Goal: Find contact information: Find contact information

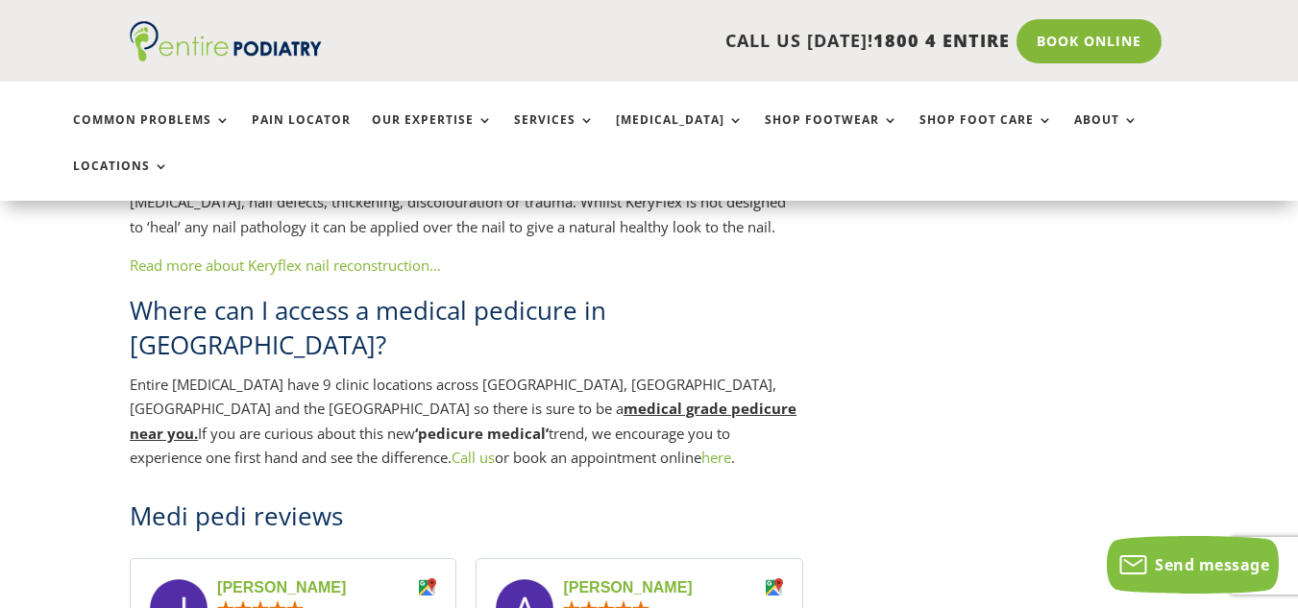
scroll to position [3211, 0]
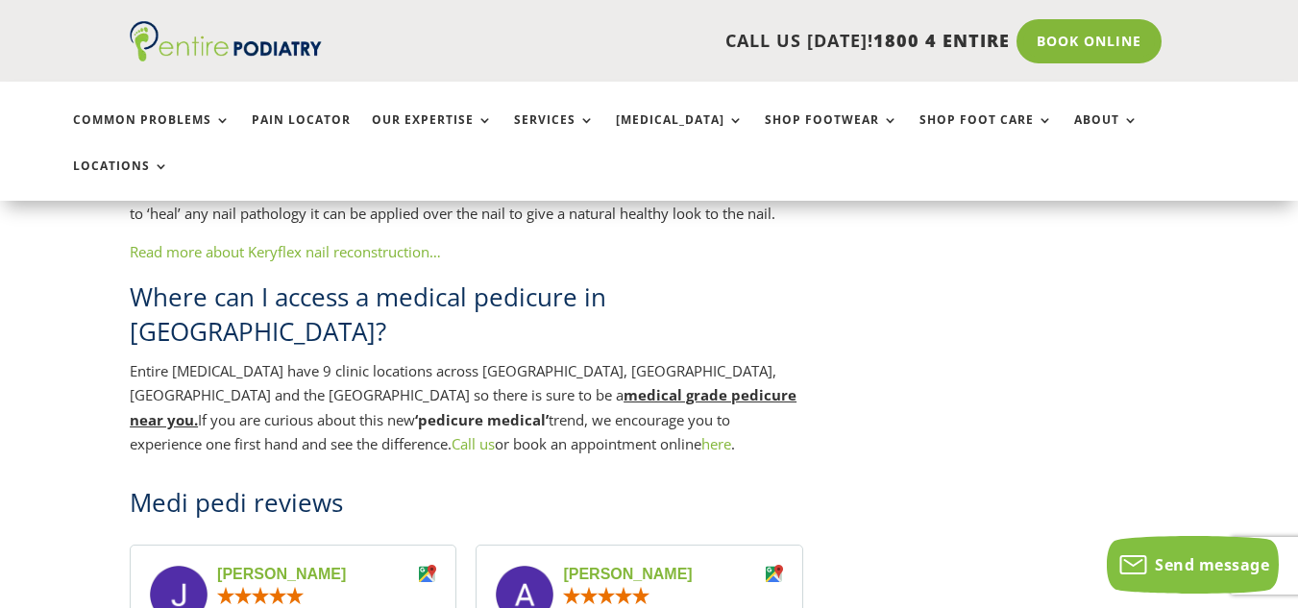
click at [702, 434] on link "here" at bounding box center [717, 443] width 30 height 19
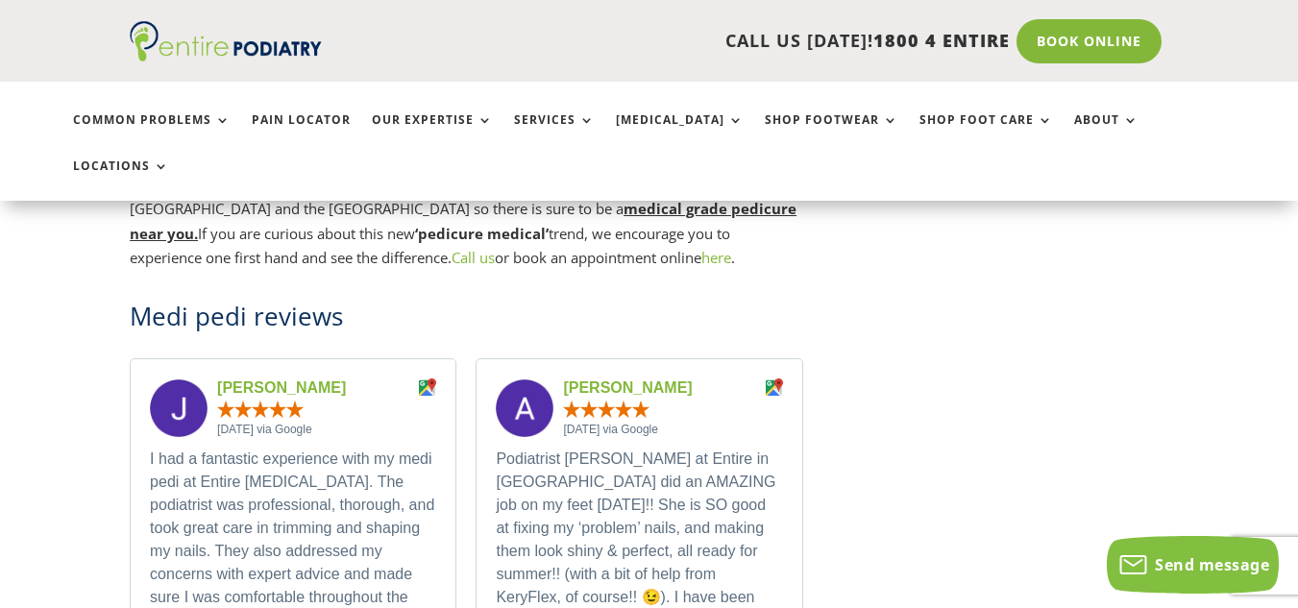
scroll to position [3461, 0]
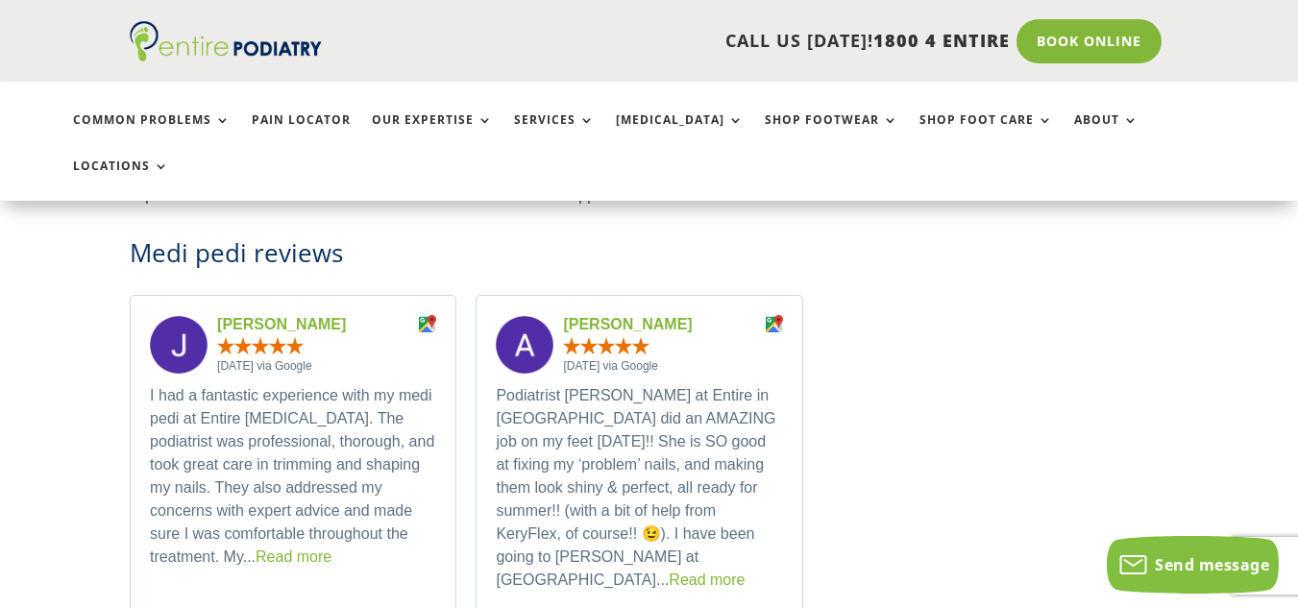
click at [256, 549] on link "Read more" at bounding box center [294, 557] width 76 height 16
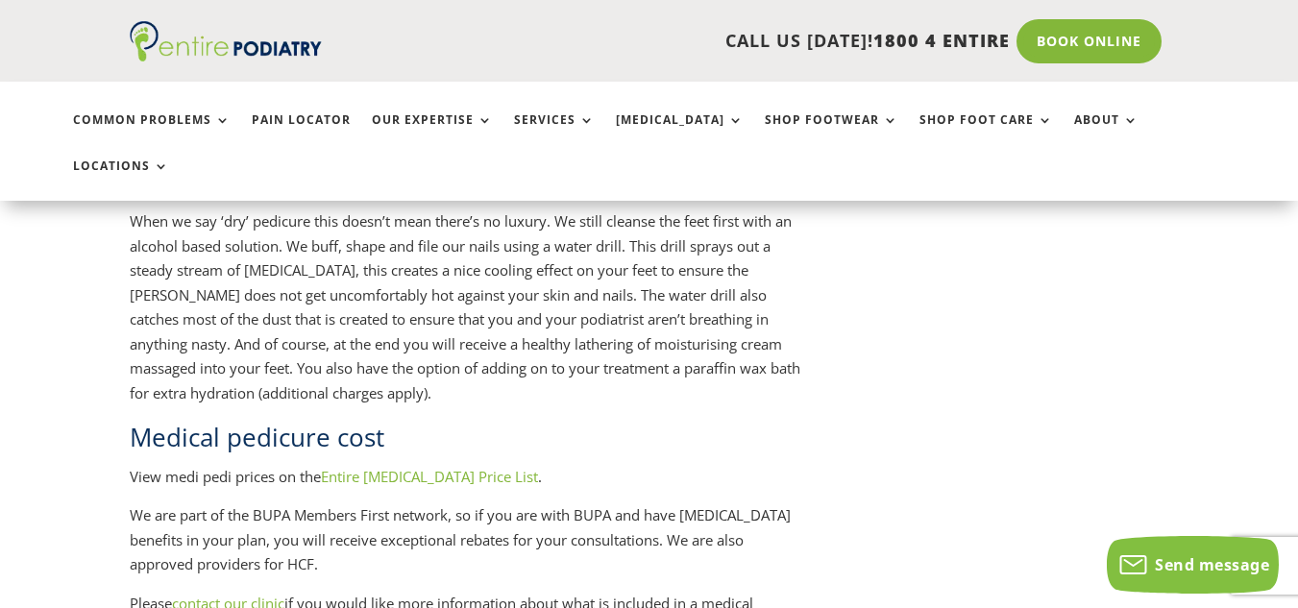
scroll to position [2410, 0]
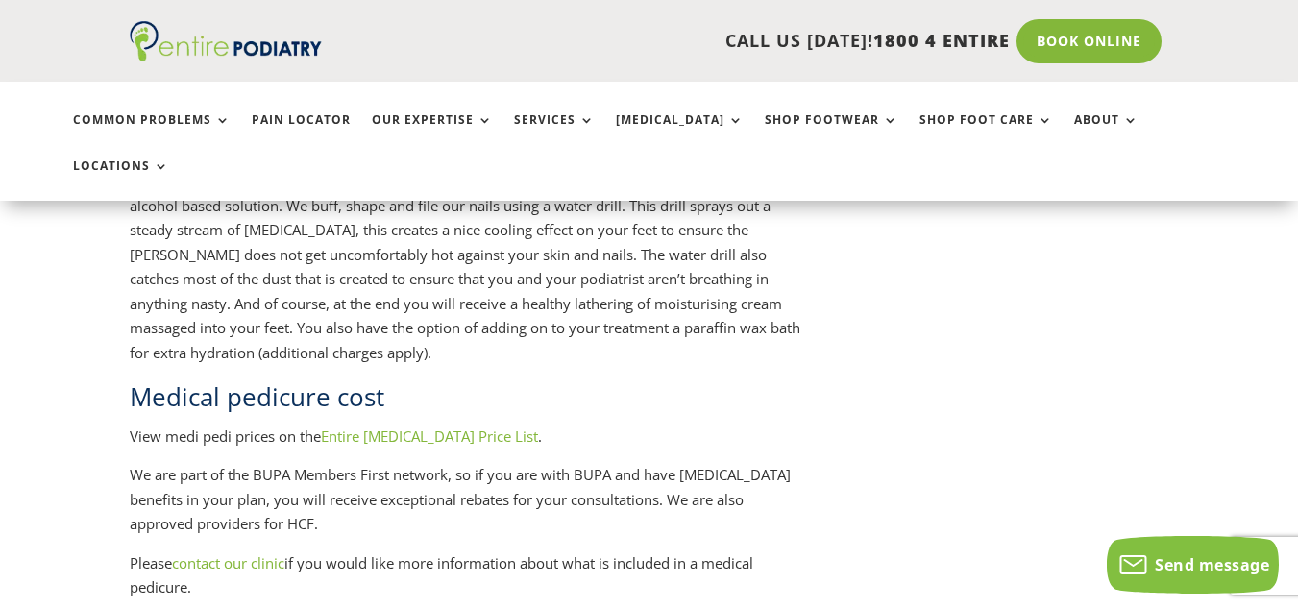
click at [421, 427] on link "Entire [MEDICAL_DATA] Price List" at bounding box center [429, 436] width 217 height 19
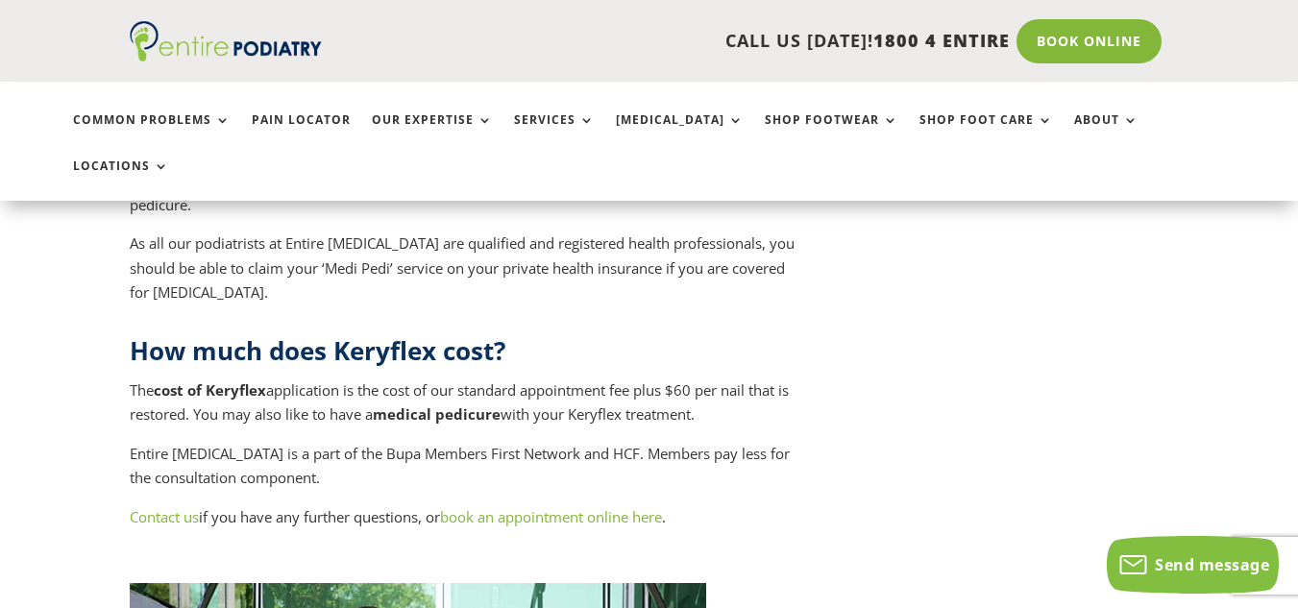
scroll to position [8588, 0]
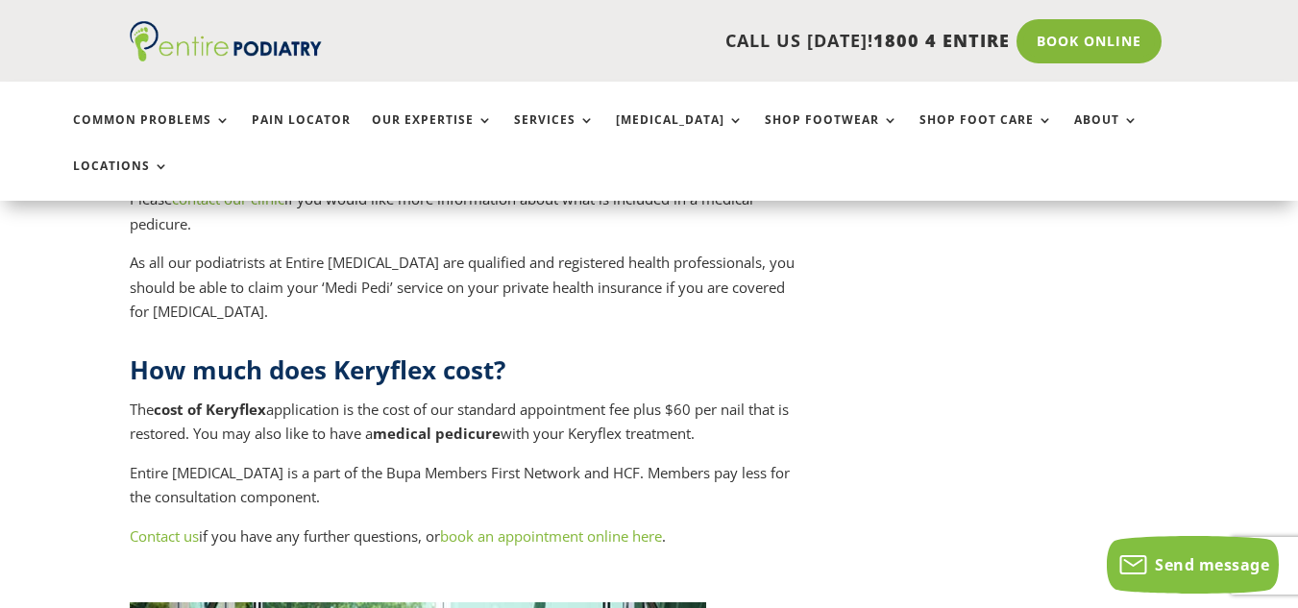
click at [573, 527] on link "book an appointment online here" at bounding box center [551, 536] width 222 height 19
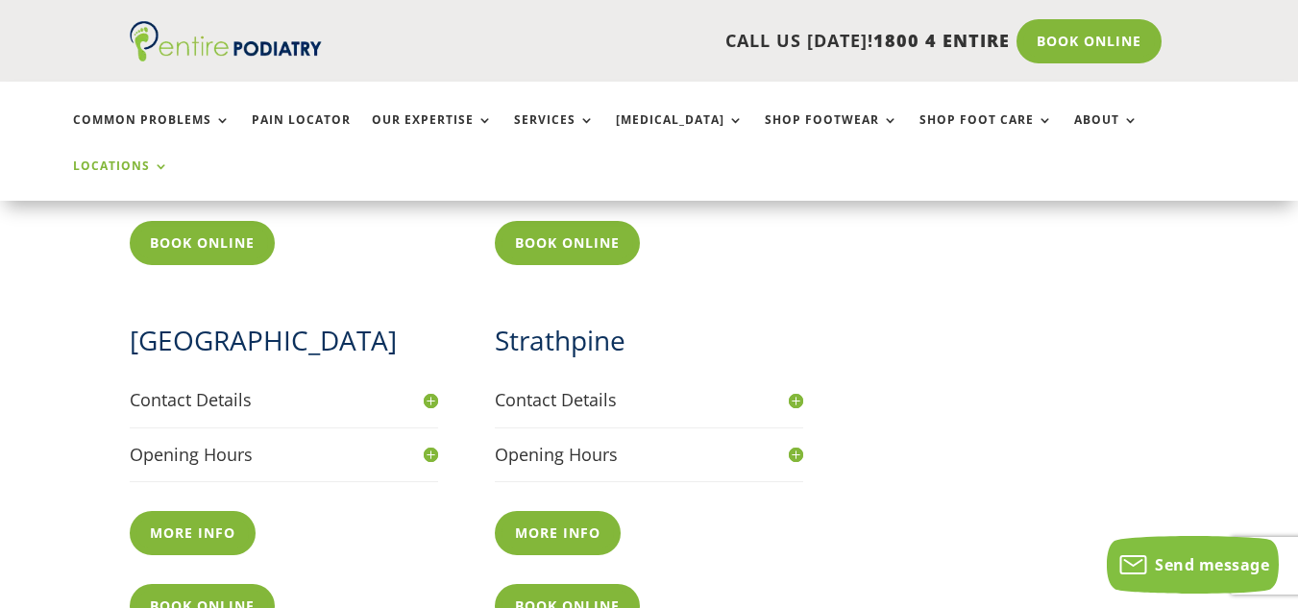
scroll to position [1592, 0]
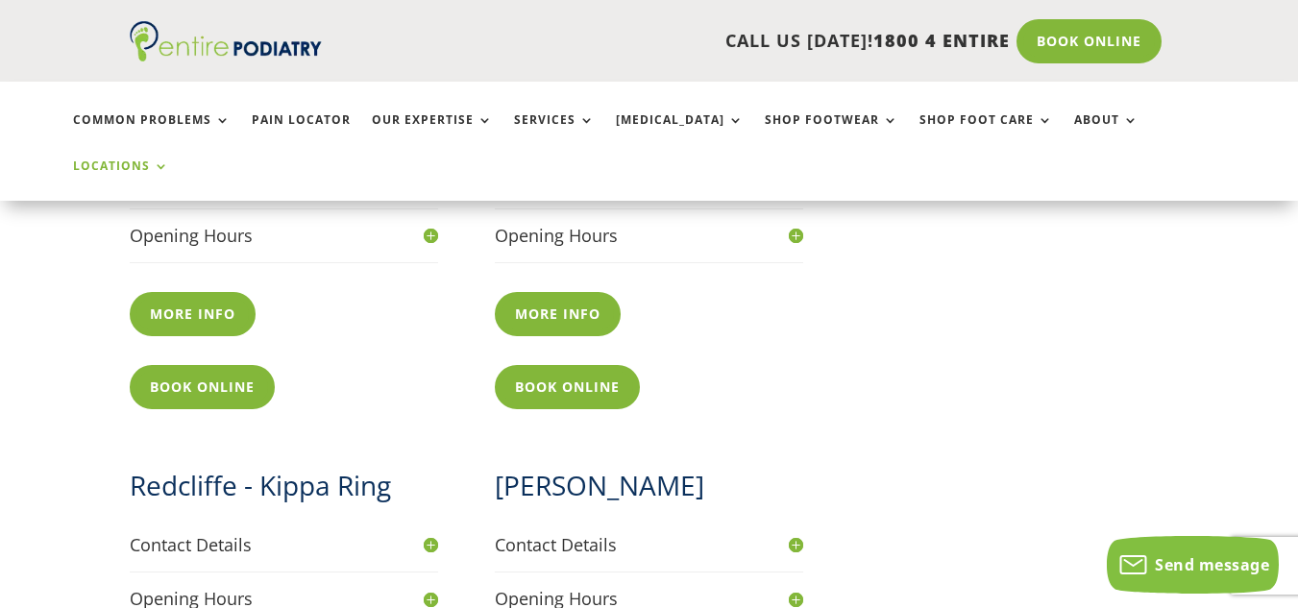
click at [801, 533] on h4 "Contact Details" at bounding box center [649, 545] width 308 height 24
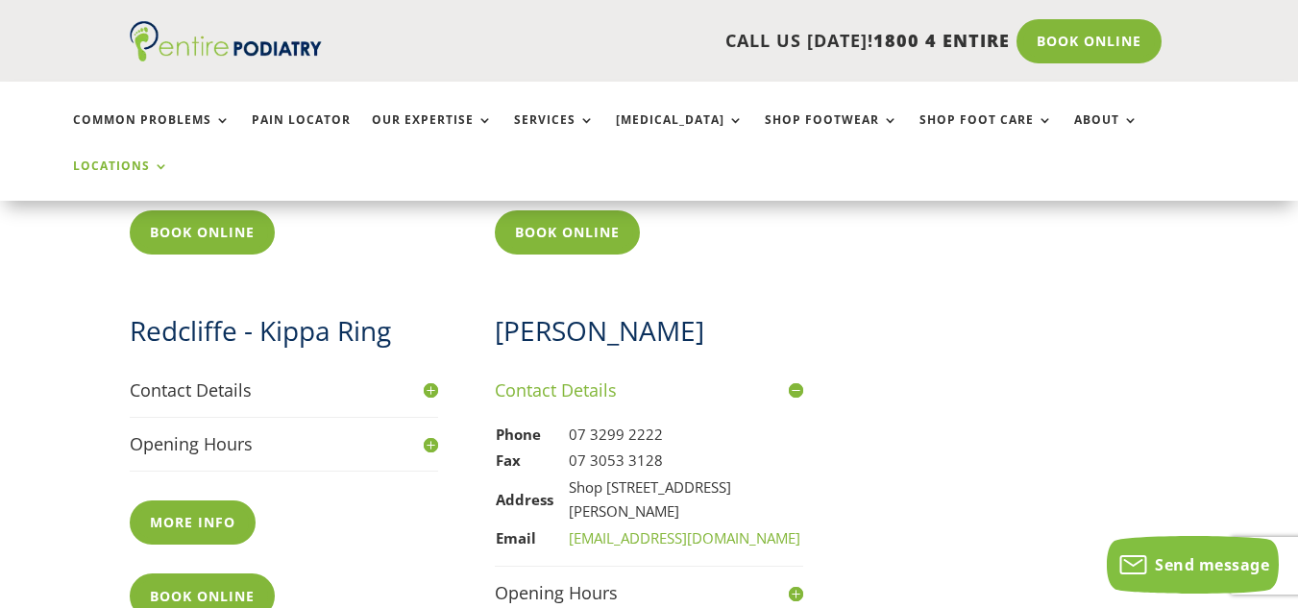
scroll to position [1748, 0]
drag, startPoint x: 572, startPoint y: 419, endPoint x: 691, endPoint y: 439, distance: 120.9
click at [691, 474] on td "Shop 1, 1 Wembley Road, Logan Central Q 4114" at bounding box center [685, 499] width 235 height 51
copy td "Shop 1, 1 Wembley Road, Logan Central Q 4114"
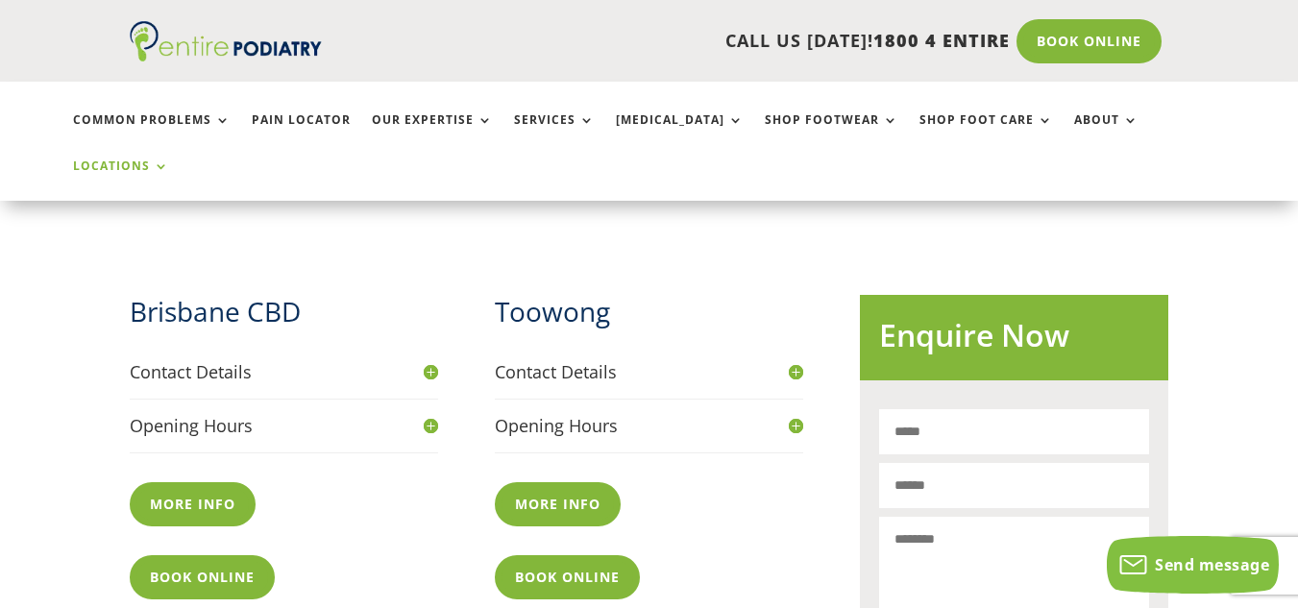
scroll to position [465, 0]
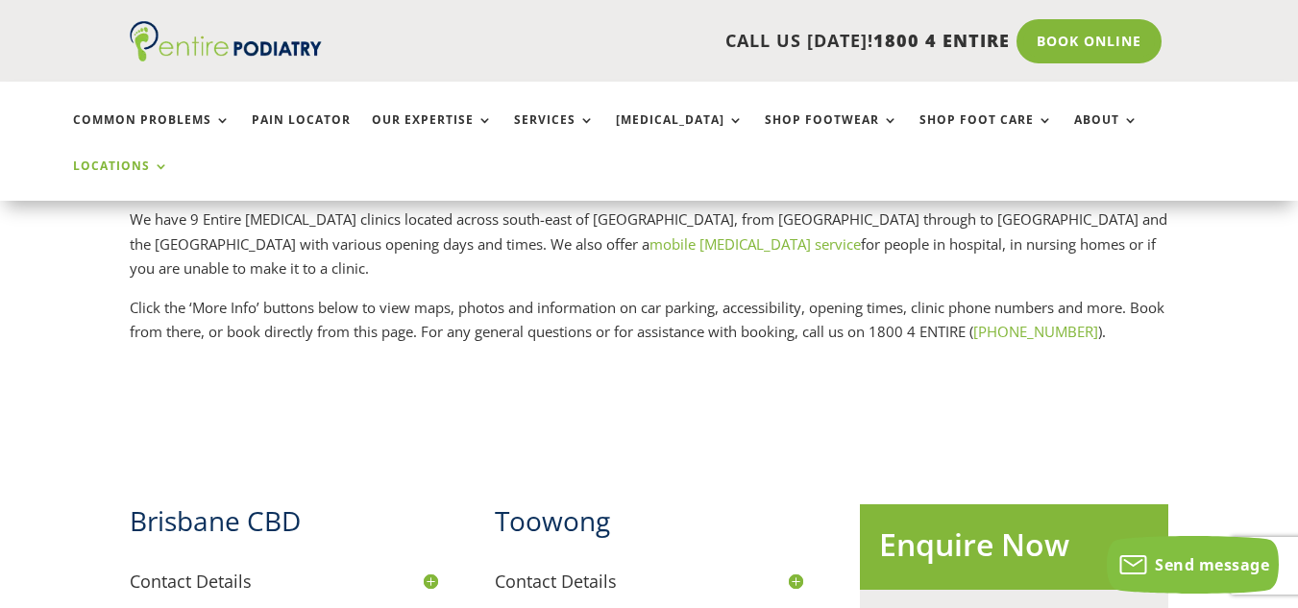
click at [435, 570] on h4 "Contact Details" at bounding box center [284, 582] width 308 height 24
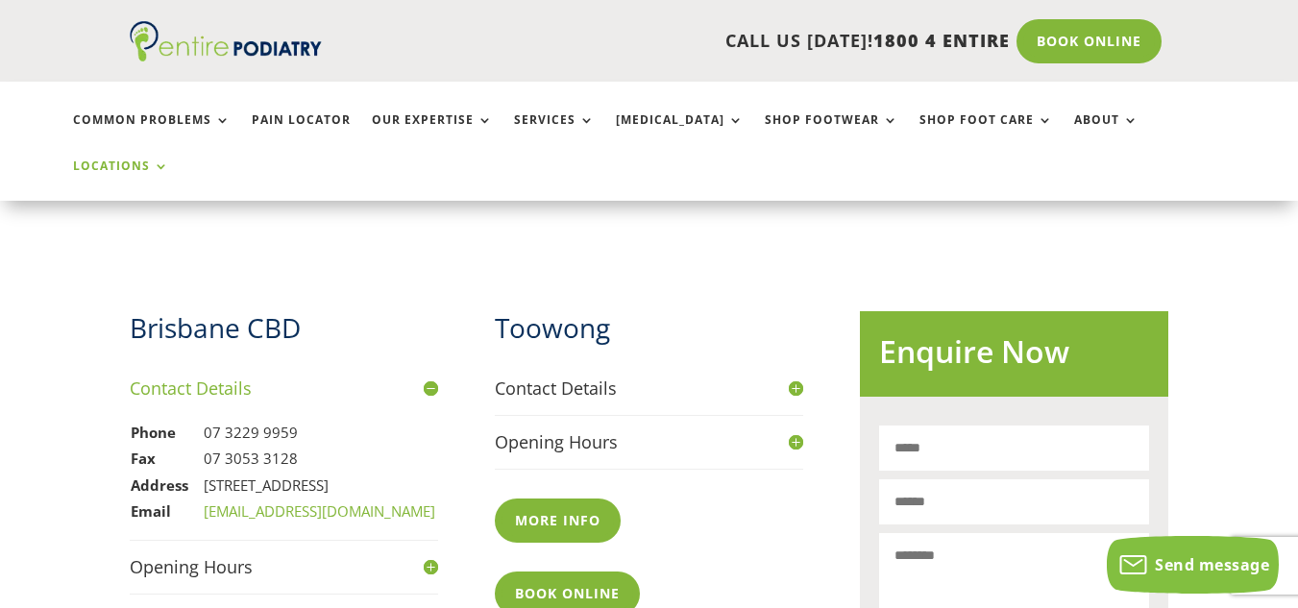
drag, startPoint x: 204, startPoint y: 417, endPoint x: 237, endPoint y: 442, distance: 41.9
click at [237, 473] on td "Level 13, 97 Creek St, Brisbane Q 4000" at bounding box center [320, 486] width 234 height 27
drag, startPoint x: 237, startPoint y: 442, endPoint x: 185, endPoint y: 412, distance: 59.8
click at [185, 473] on tr "Address Level 13, 97 Creek St, Brisbane Q 4000" at bounding box center [283, 486] width 307 height 27
copy tr "Level 13, 97 Creek St, Brisbane Q 4000"
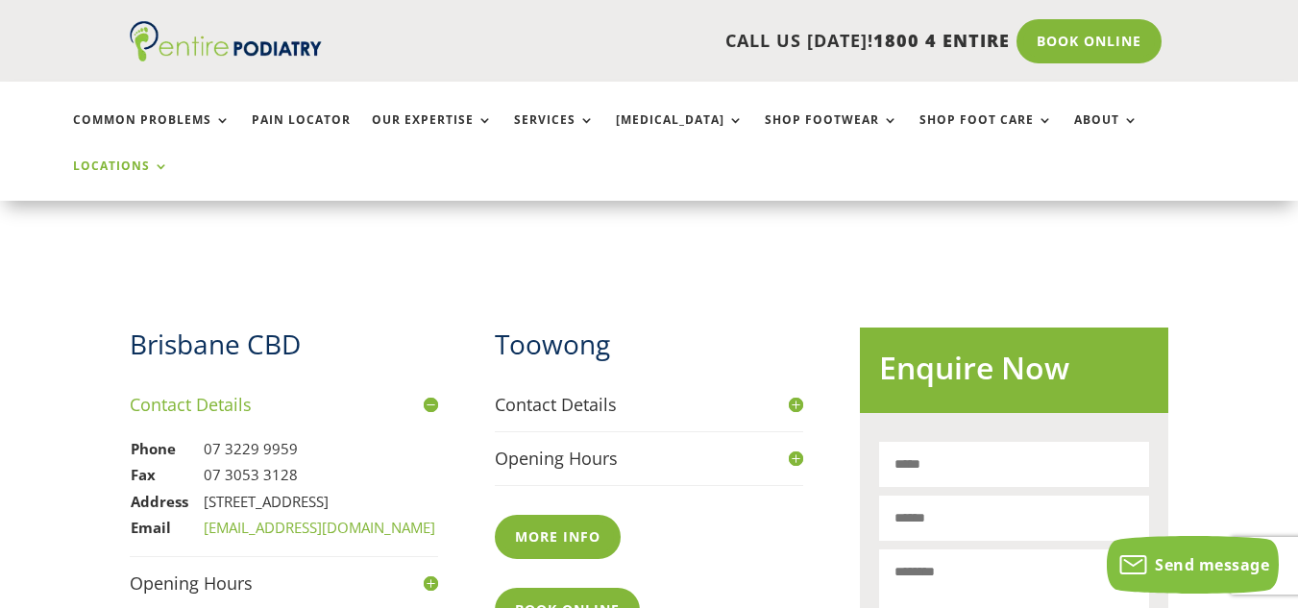
scroll to position [639, 0]
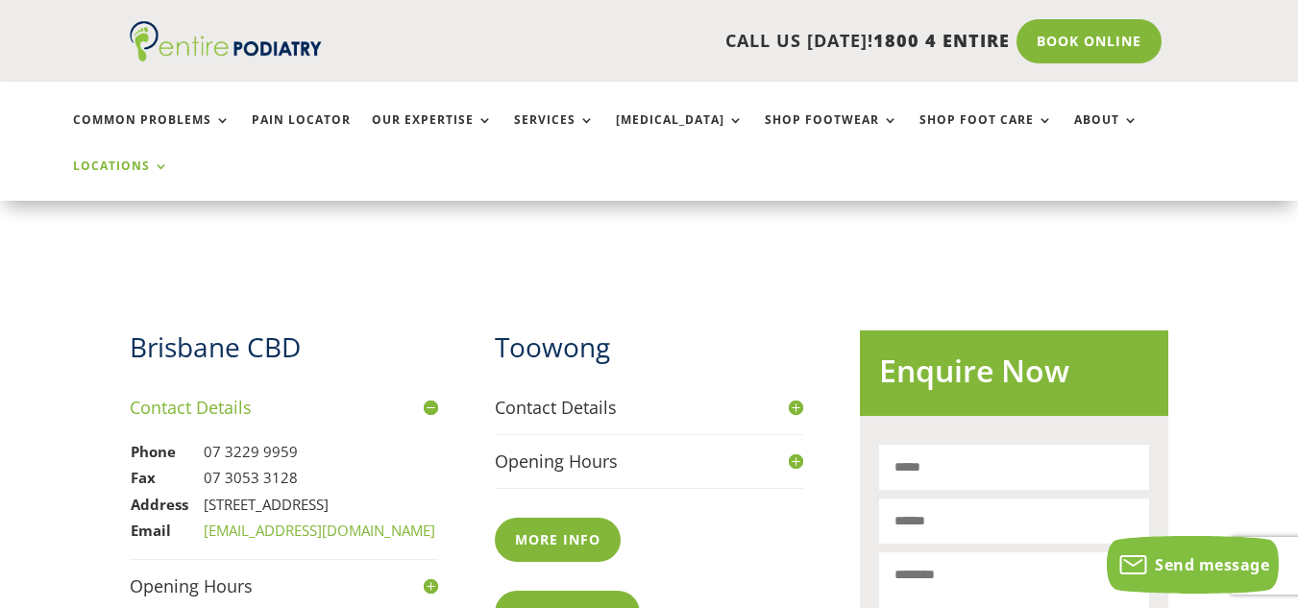
click at [787, 396] on h4 "Contact Details" at bounding box center [649, 408] width 308 height 24
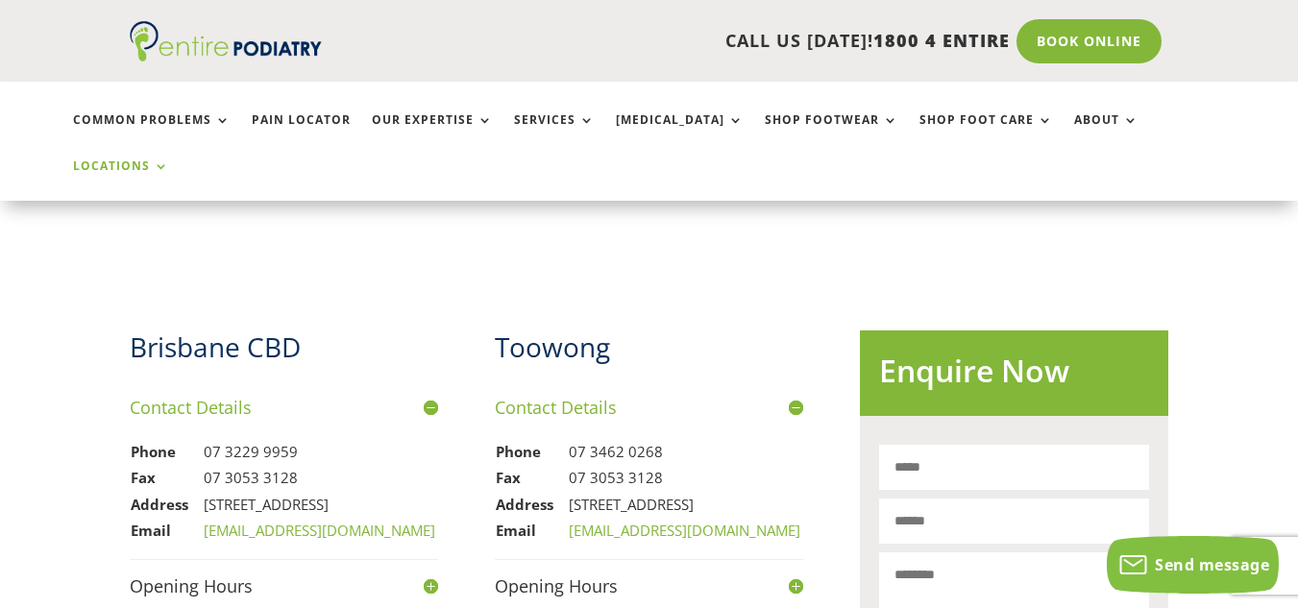
drag, startPoint x: 571, startPoint y: 430, endPoint x: 624, endPoint y: 456, distance: 59.3
click at [624, 492] on td "4/621 Coronation Drive, Toowong Q 4066" at bounding box center [685, 505] width 234 height 27
copy td "4/621 Coronation Drive, Toowong Q 4066"
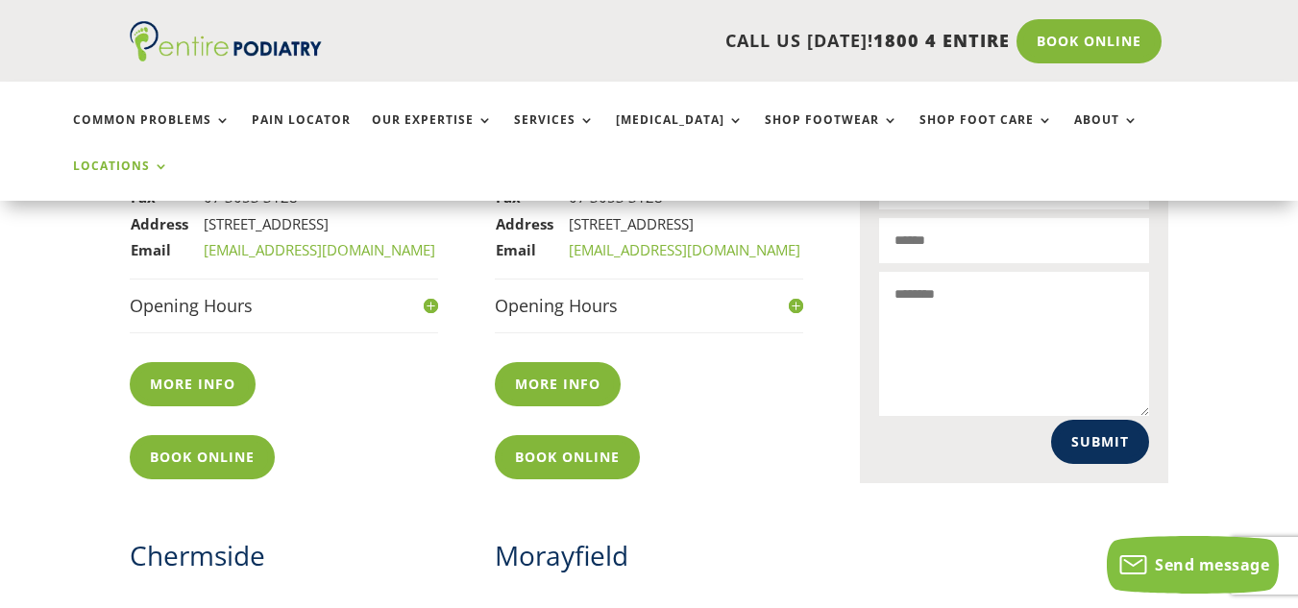
scroll to position [1041, 0]
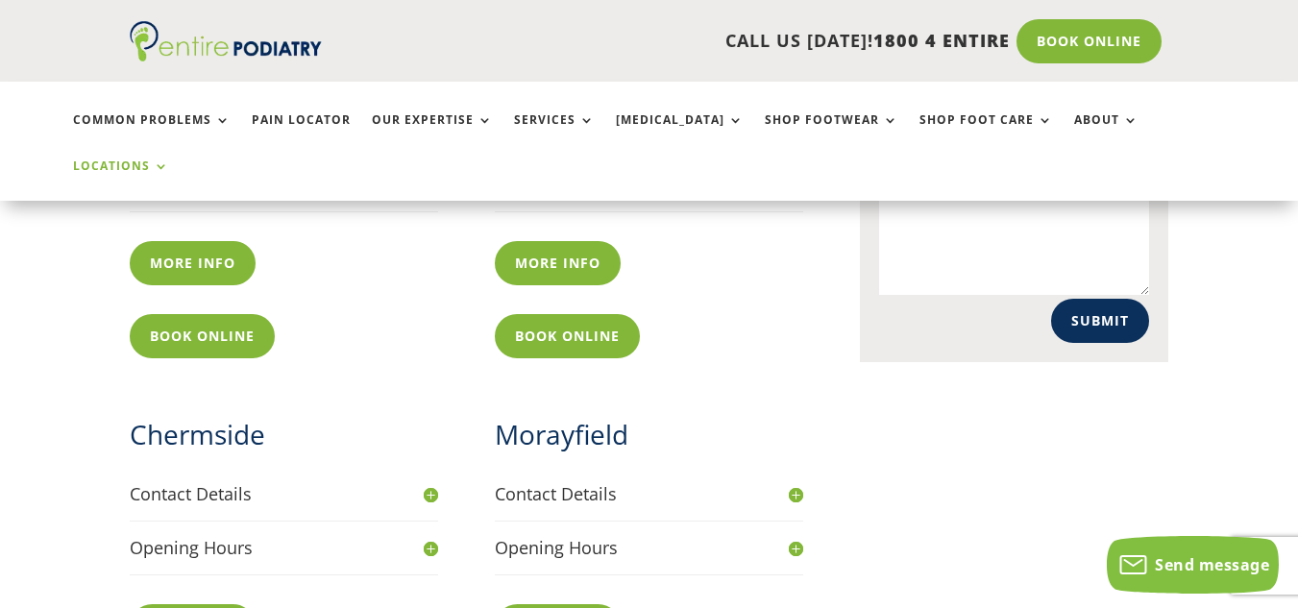
click at [758, 482] on h4 "Contact Details" at bounding box center [649, 494] width 308 height 24
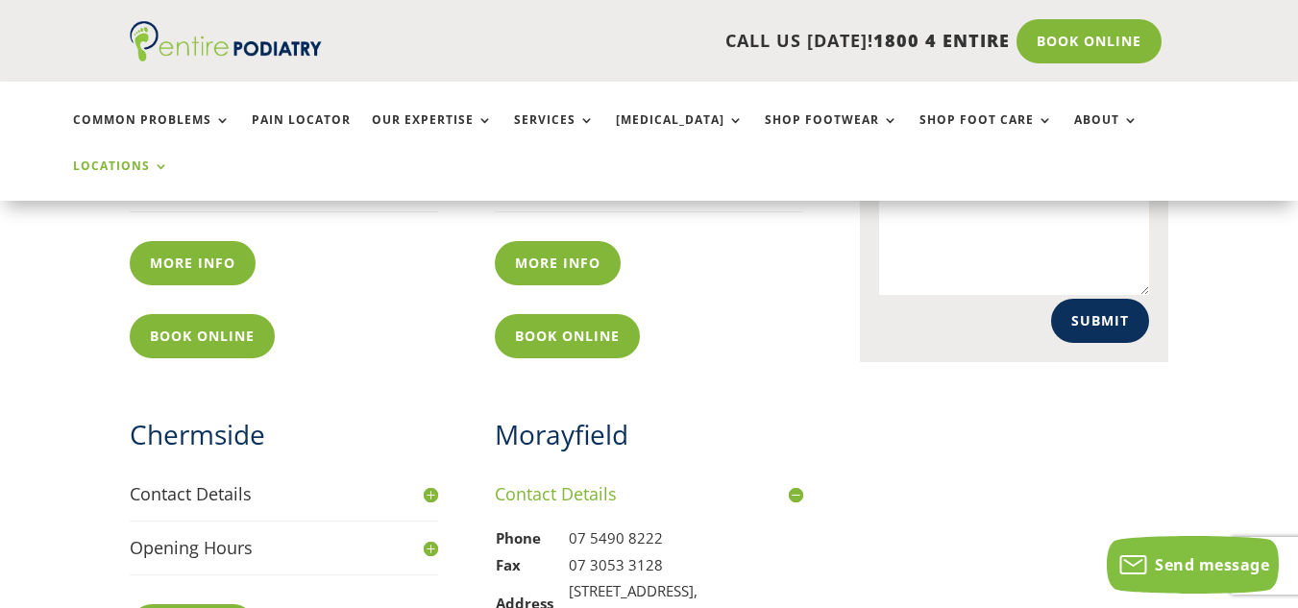
scroll to position [1201, 0]
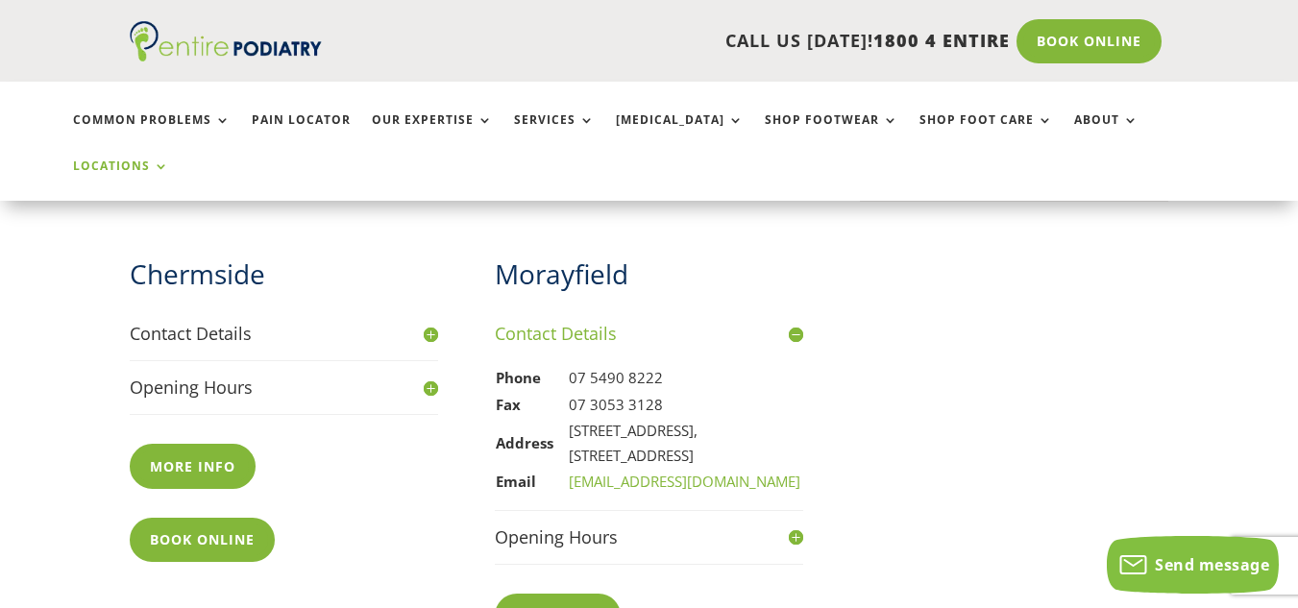
drag, startPoint x: 572, startPoint y: 382, endPoint x: 698, endPoint y: 438, distance: 137.7
click at [698, 438] on td "Unit 5c, Morayfield Gardens, 197 Morayfield Road, Morayfield Q 4506" at bounding box center [685, 443] width 234 height 51
copy td "Unit 5c, Morayfield Gardens, 197 Morayfield Road, Morayfield Q 4506"
click at [431, 322] on h4 "Contact Details" at bounding box center [284, 334] width 308 height 24
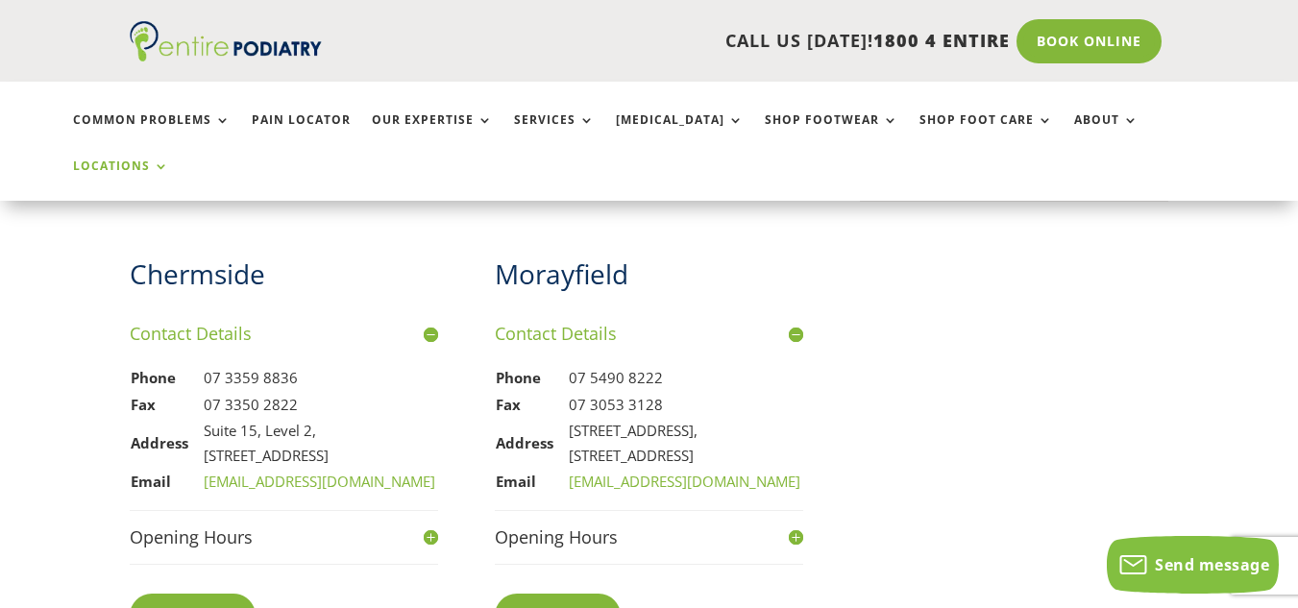
drag, startPoint x: 206, startPoint y: 408, endPoint x: 257, endPoint y: 429, distance: 54.8
click at [257, 429] on td "Suite 15, Level 2, 956 Gympie Road, Chermside Q 4032" at bounding box center [320, 443] width 234 height 51
copy td "956 Gympie Road, Chermside Q 4032"
click at [436, 322] on h4 "Contact Details" at bounding box center [284, 334] width 308 height 24
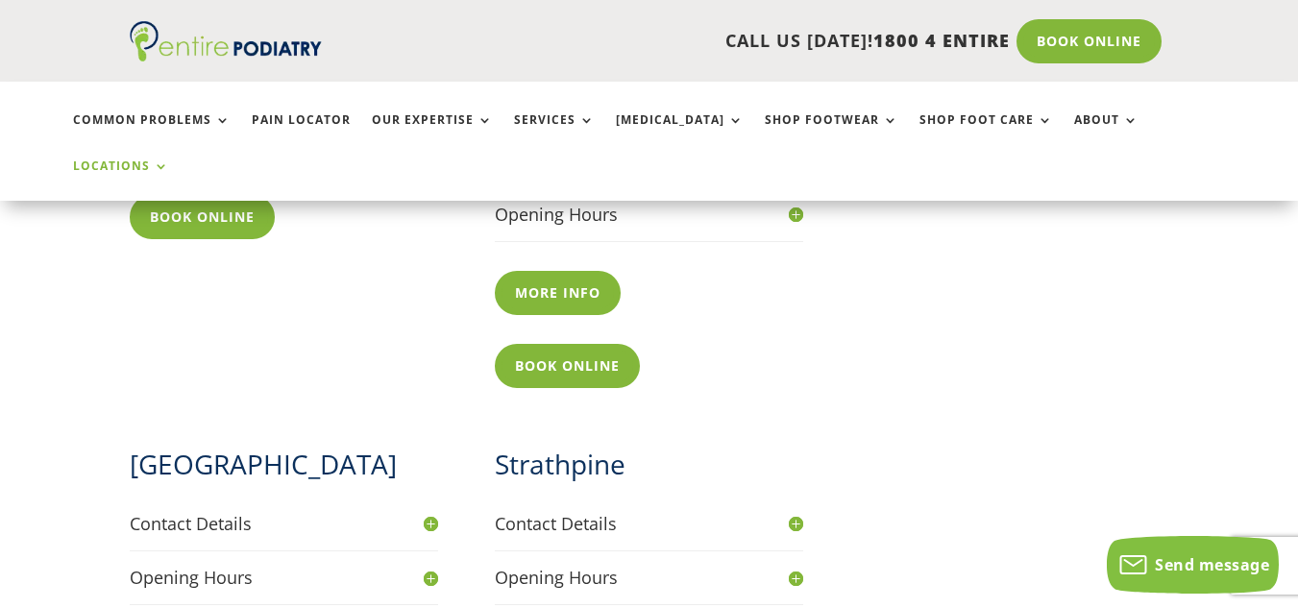
scroll to position [1720, 0]
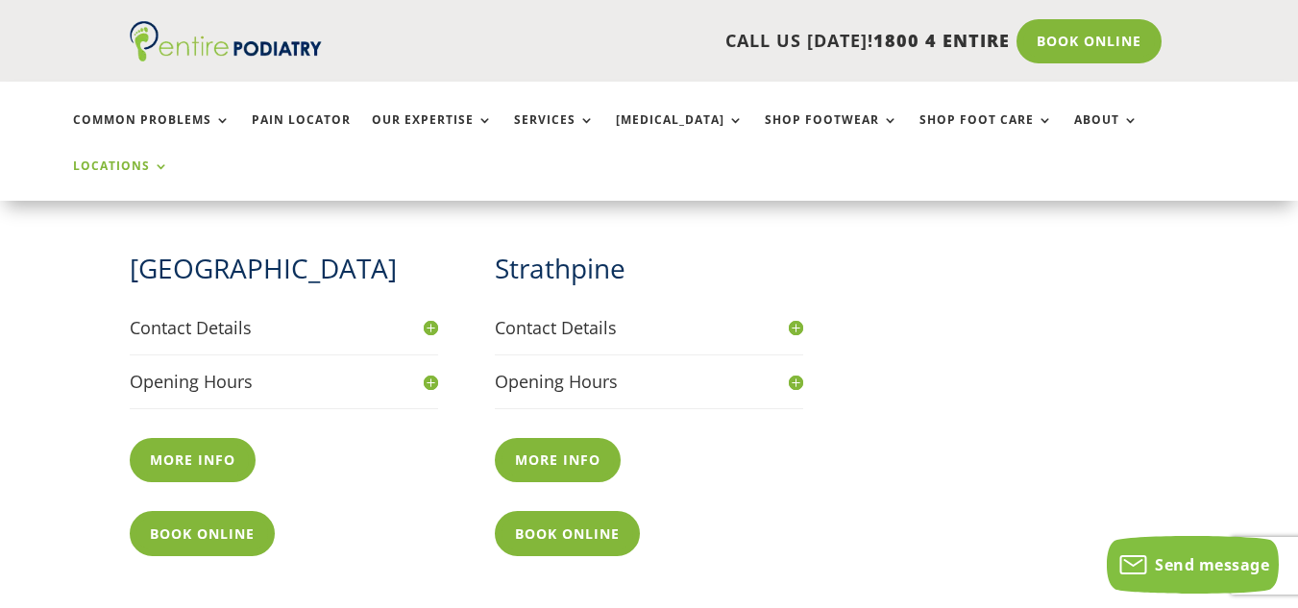
click at [439, 308] on div "North Lakes Contact Details Phone 07 3491 6099 Fax 07 3053 3128 Address 1051B/1…" at bounding box center [467, 402] width 674 height 363
click at [429, 321] on div "Contact Details Phone 07 3491 6099 Fax 07 3053 3128 Address 1051B/1 N Lakes Dri…" at bounding box center [284, 335] width 308 height 39
click at [428, 316] on h4 "Contact Details" at bounding box center [284, 328] width 308 height 24
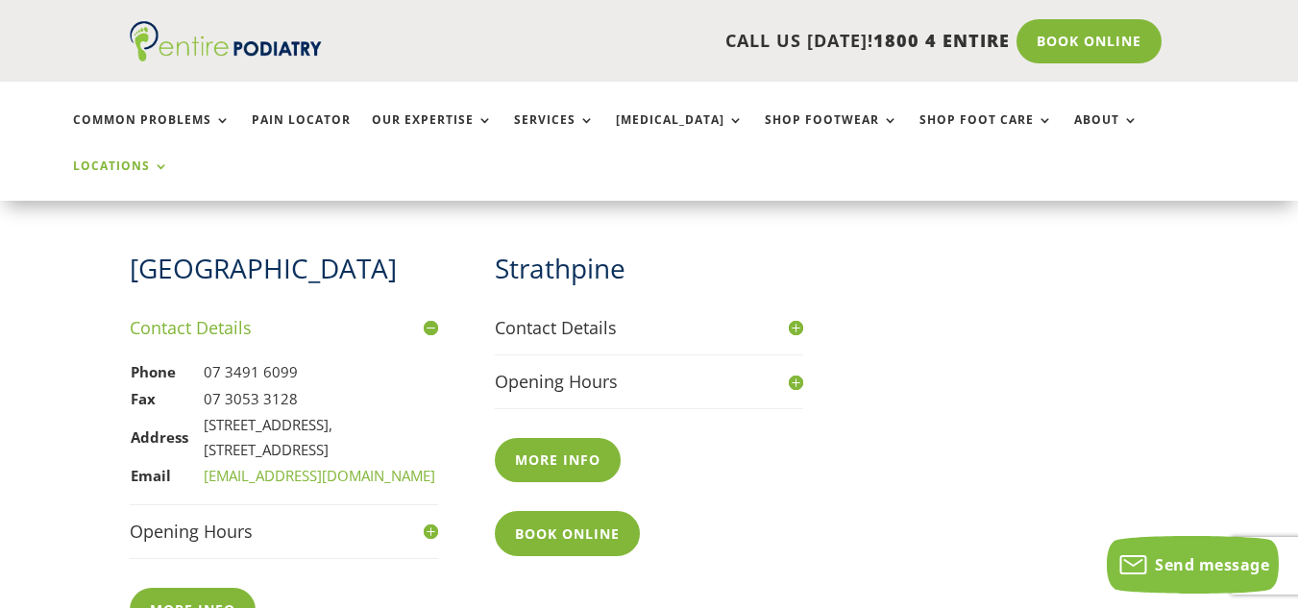
drag, startPoint x: 204, startPoint y: 405, endPoint x: 423, endPoint y: 425, distance: 220.0
click at [423, 425] on td "1051B/1 N Lakes Drive, North Lakes, Mango Hill Q 4509" at bounding box center [320, 437] width 234 height 51
copy td "1051B/1 N Lakes Drive, North Lakes, Mango Hill Q 4509"
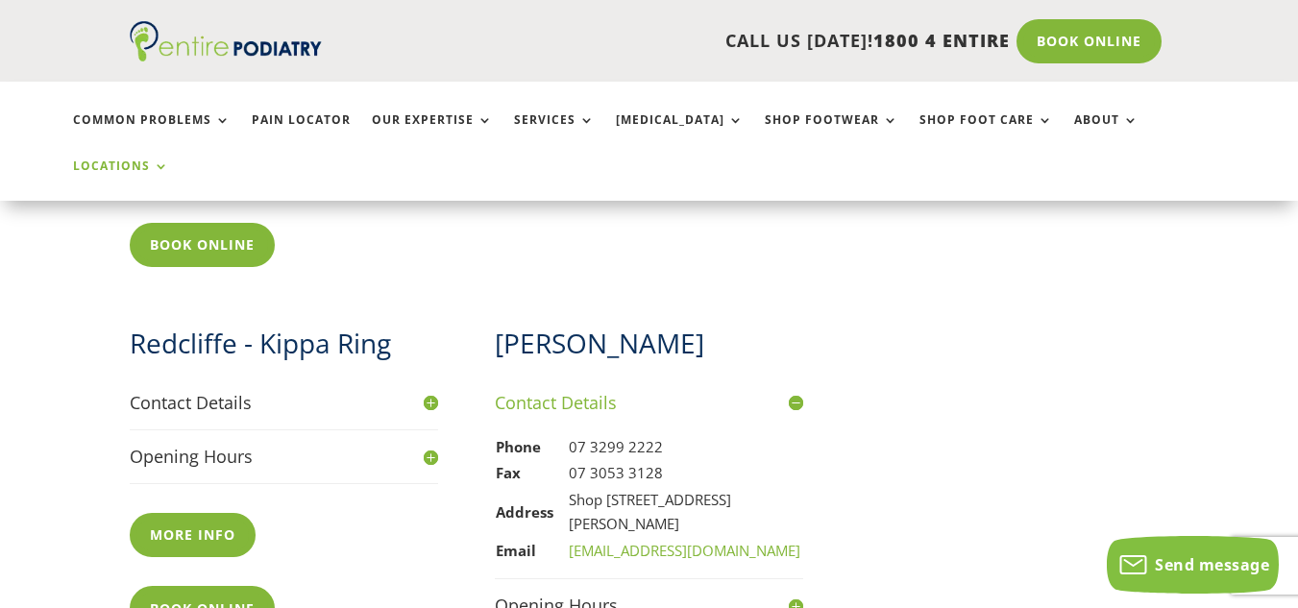
scroll to position [2118, 0]
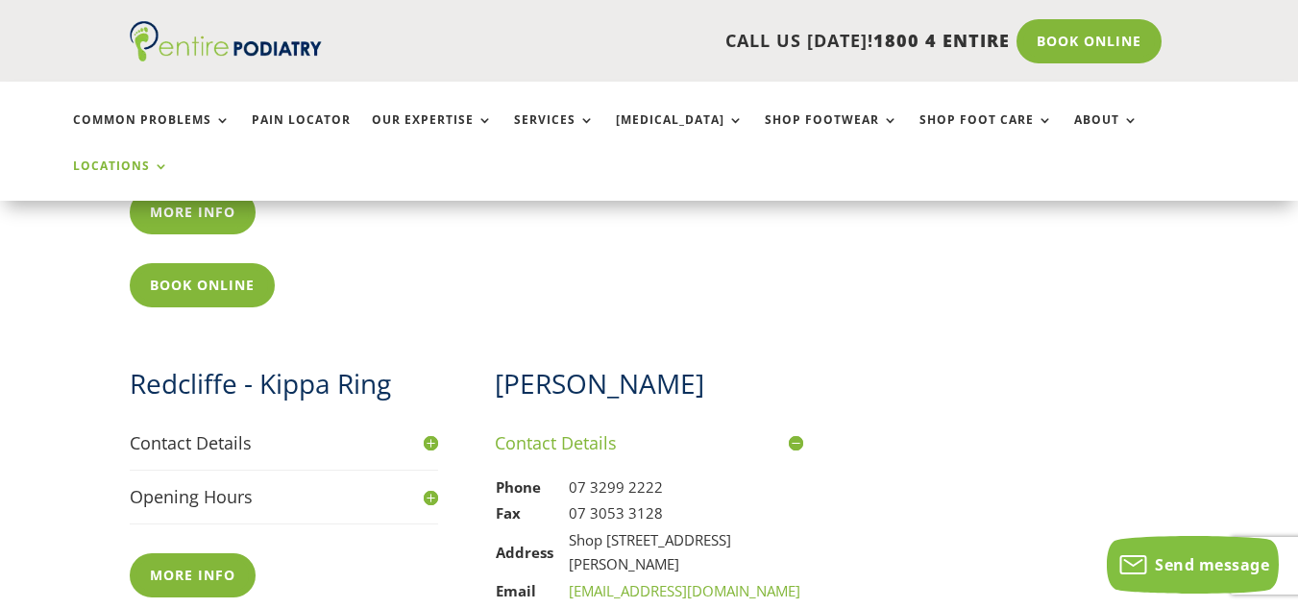
click at [396, 431] on h4 "Contact Details" at bounding box center [284, 443] width 308 height 24
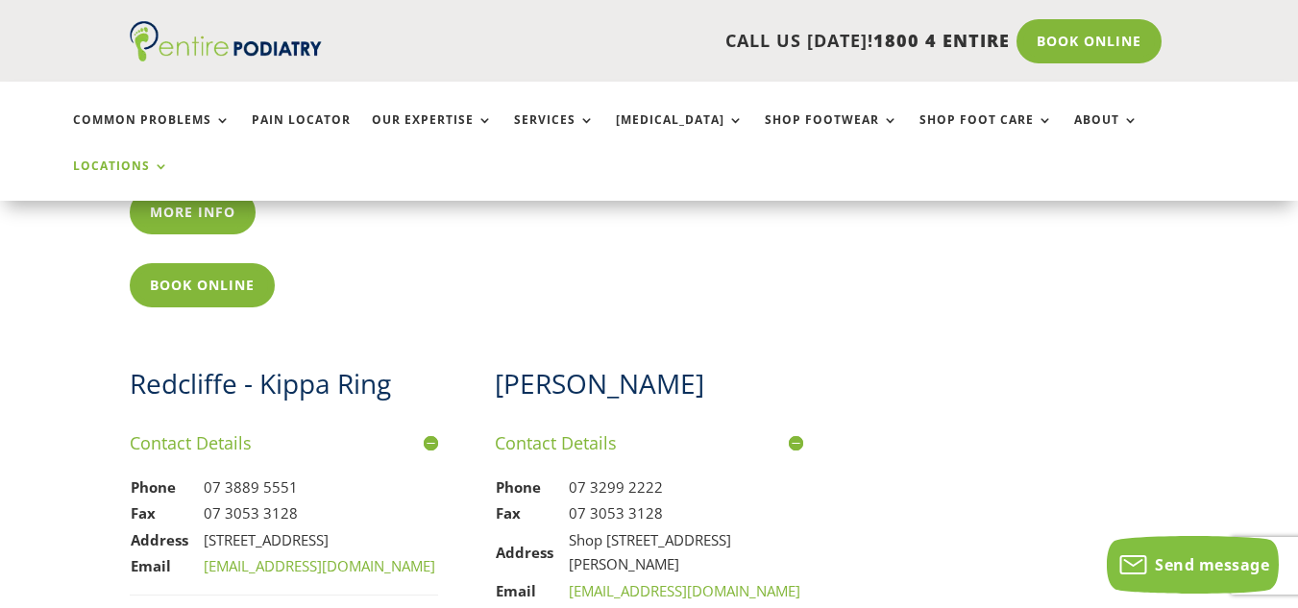
click at [201, 528] on td "Address" at bounding box center [166, 541] width 73 height 27
drag, startPoint x: 207, startPoint y: 519, endPoint x: 431, endPoint y: 513, distance: 224.9
click at [431, 513] on div "Phone 07 3889 5551 Fax 07 3053 3128 Address 2 Dorall Street Kippa Ring Q 4021 E…" at bounding box center [284, 518] width 308 height 125
click at [431, 514] on div "Phone 07 3889 5551 Fax 07 3053 3128 Address 2 Dorall Street Kippa Ring Q 4021 E…" at bounding box center [284, 518] width 308 height 125
click at [429, 528] on td "2 Dorall Street Kippa Ring Q 4021" at bounding box center [320, 541] width 234 height 27
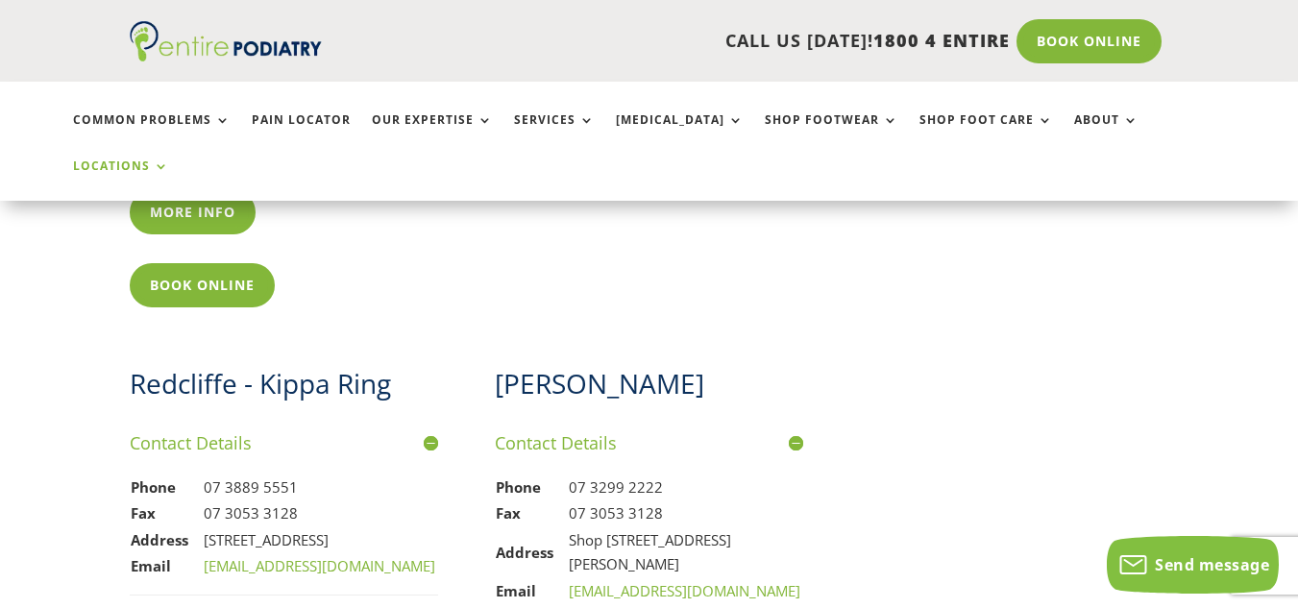
drag, startPoint x: 426, startPoint y: 517, endPoint x: 200, endPoint y: 515, distance: 225.8
click at [200, 528] on tr "Address 2 Dorall Street Kippa Ring Q 4021" at bounding box center [283, 541] width 307 height 27
copy tr "2 Dorall Street Kippa Ring Q 4021"
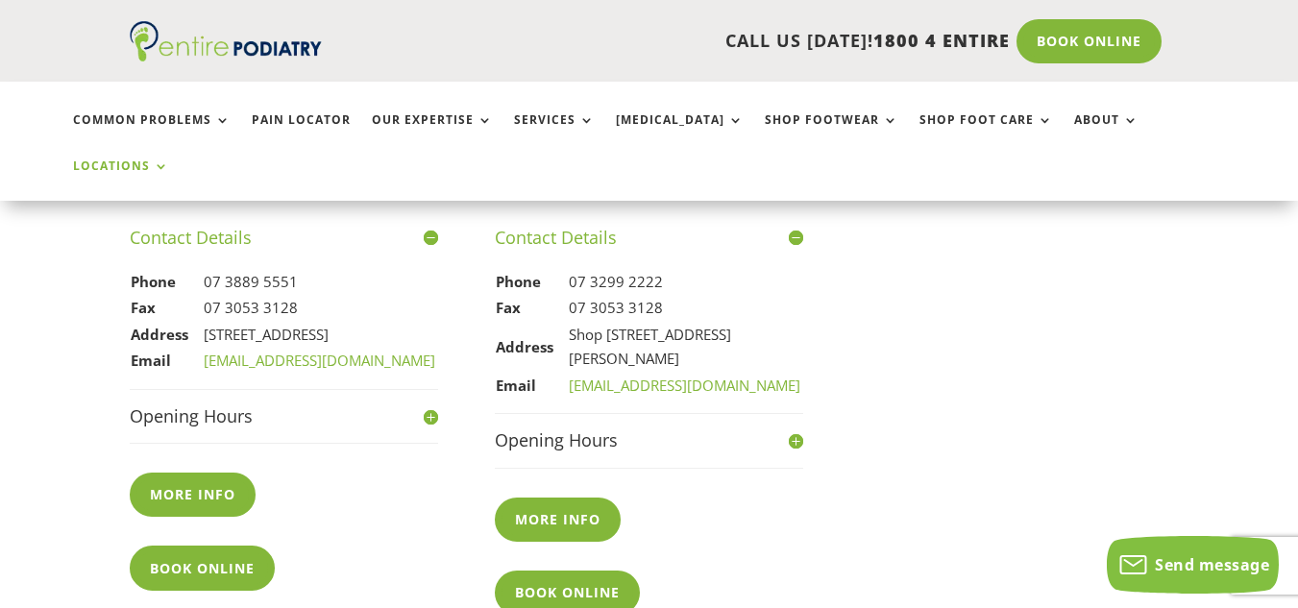
click at [582, 429] on h4 "Opening Hours" at bounding box center [649, 441] width 308 height 24
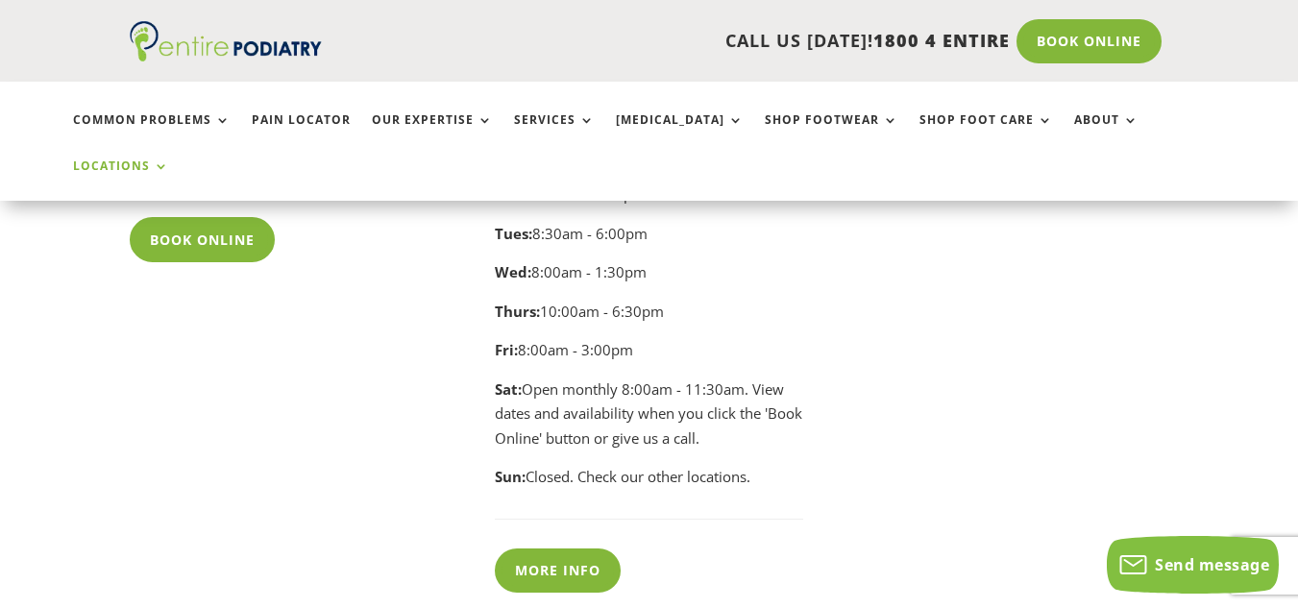
scroll to position [2753, 0]
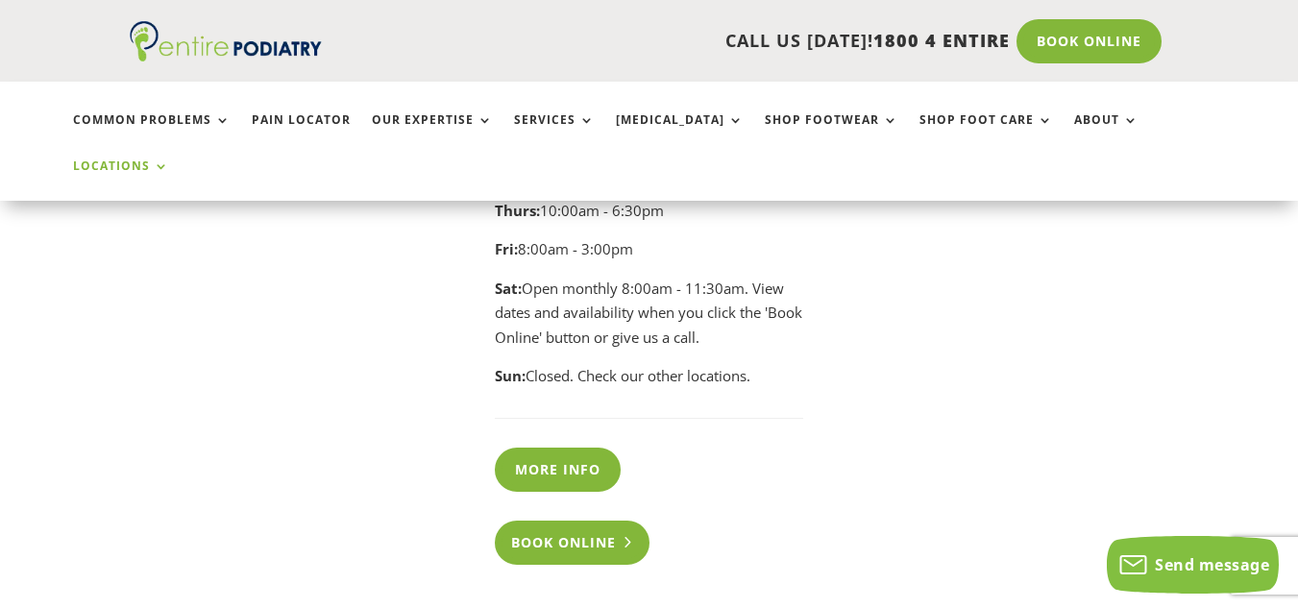
click at [593, 521] on link "Book Online" at bounding box center [572, 543] width 155 height 44
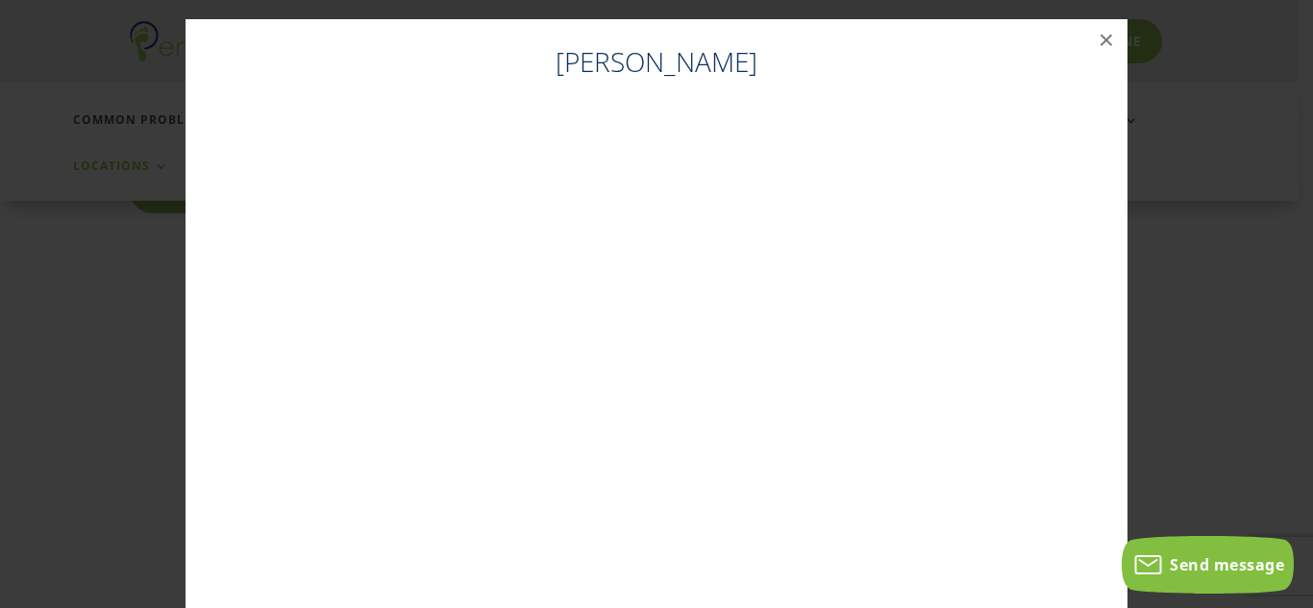
scroll to position [2699, 0]
